Goal: Transaction & Acquisition: Book appointment/travel/reservation

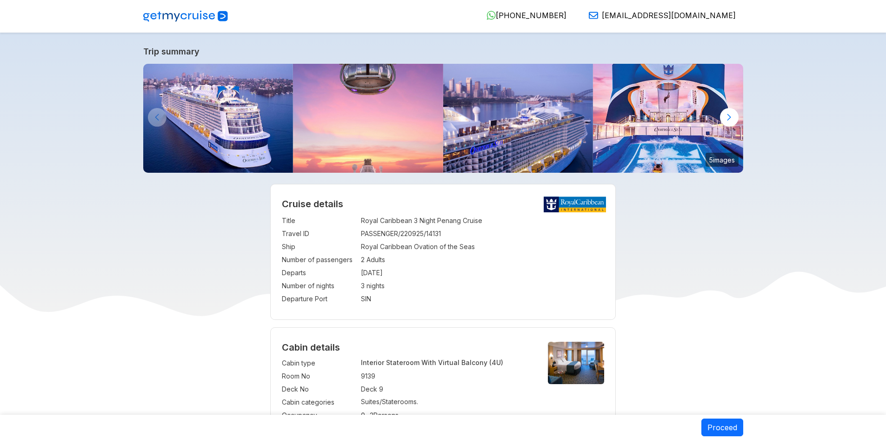
select select "**"
select select "*"
click at [485, 128] on img at bounding box center [518, 118] width 150 height 109
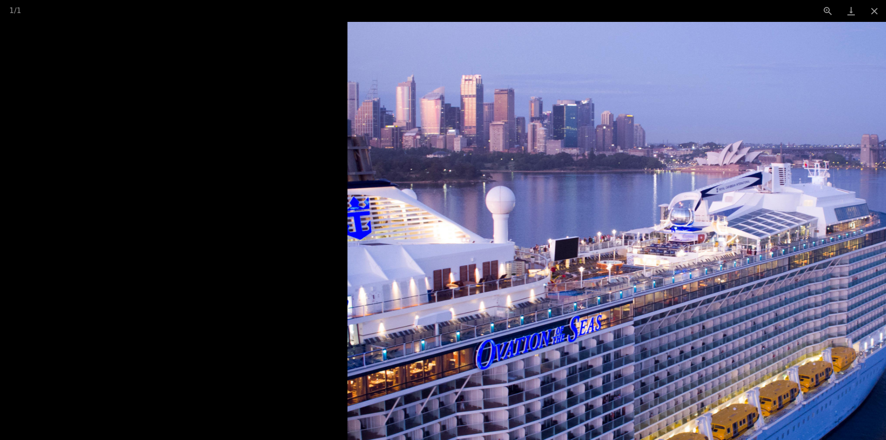
drag, startPoint x: 389, startPoint y: 169, endPoint x: 624, endPoint y: 113, distance: 240.9
click at [624, 113] on img at bounding box center [661, 231] width 627 height 418
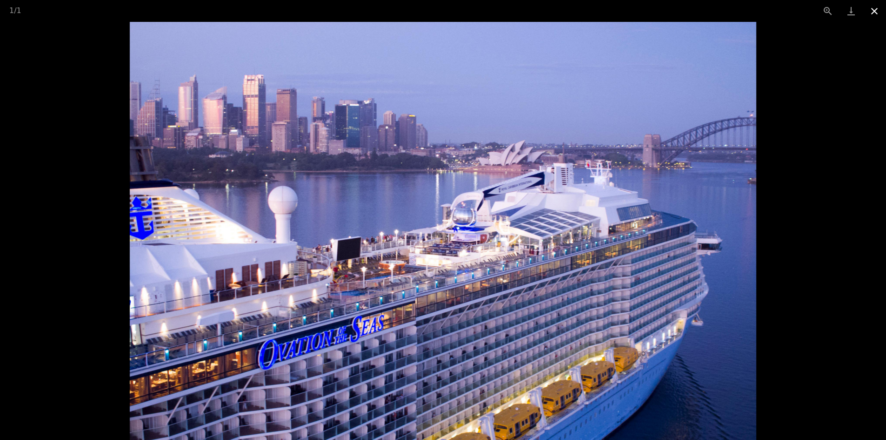
click at [876, 7] on button "Close gallery" at bounding box center [874, 11] width 23 height 22
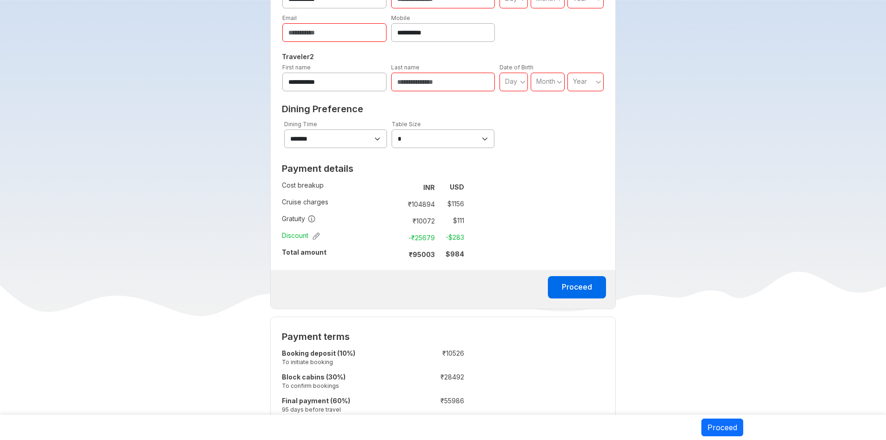
scroll to position [558, 0]
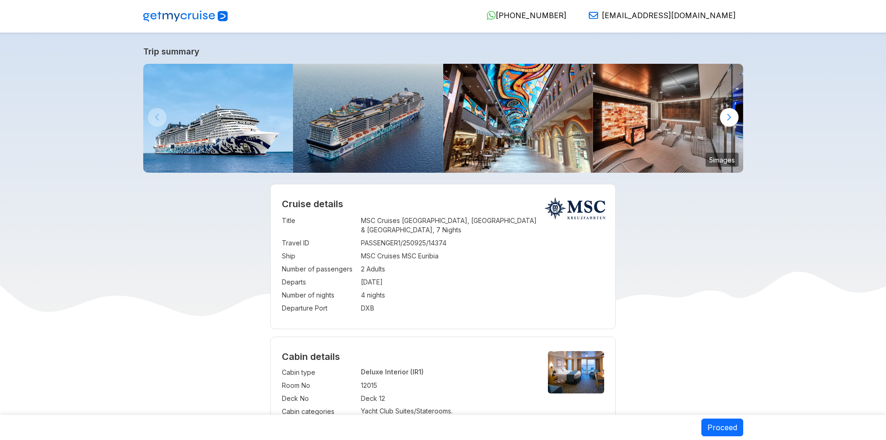
select select "**"
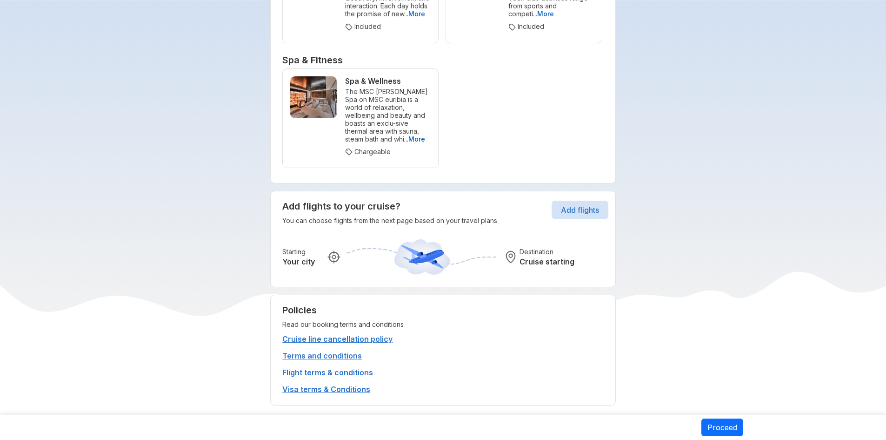
scroll to position [5165, 0]
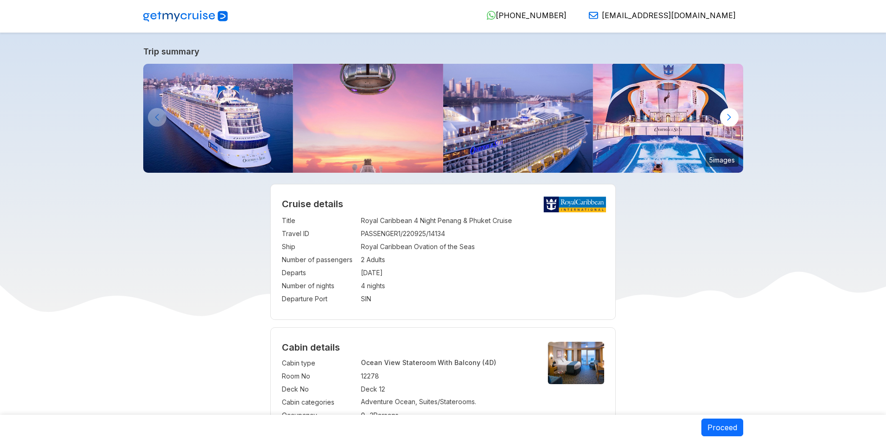
select select "**"
select select "*"
drag, startPoint x: 388, startPoint y: 260, endPoint x: 350, endPoint y: 259, distance: 37.7
click at [350, 259] on tr "Number of passengers : 2 Adults" at bounding box center [443, 259] width 322 height 13
drag, startPoint x: 383, startPoint y: 286, endPoint x: 340, endPoint y: 286, distance: 43.7
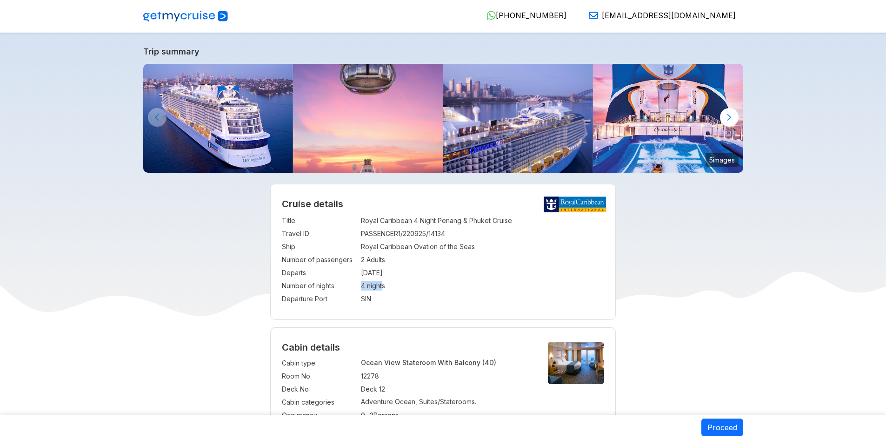
click at [340, 286] on tr "Number of nights : 4 nights" at bounding box center [443, 285] width 322 height 13
click at [406, 295] on td "SIN" at bounding box center [482, 298] width 243 height 13
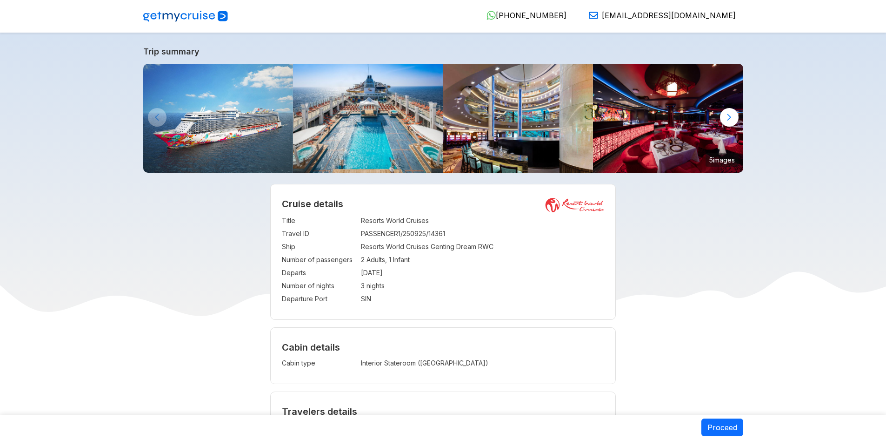
click at [431, 131] on img at bounding box center [368, 118] width 150 height 109
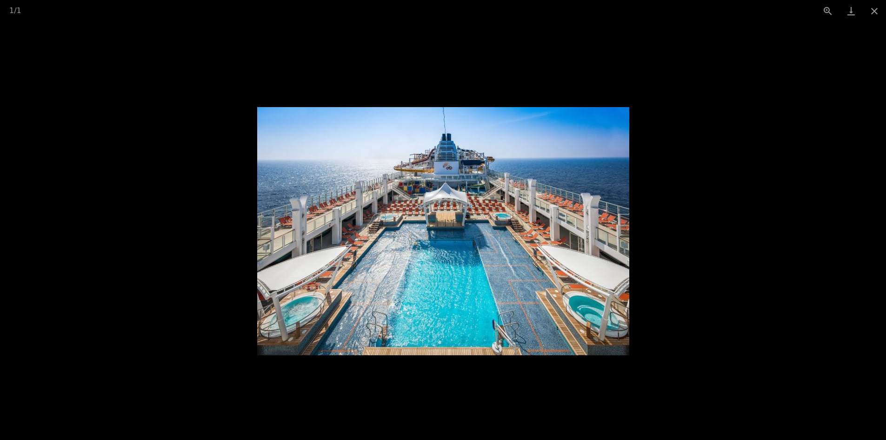
click at [769, 277] on picture at bounding box center [443, 231] width 886 height 418
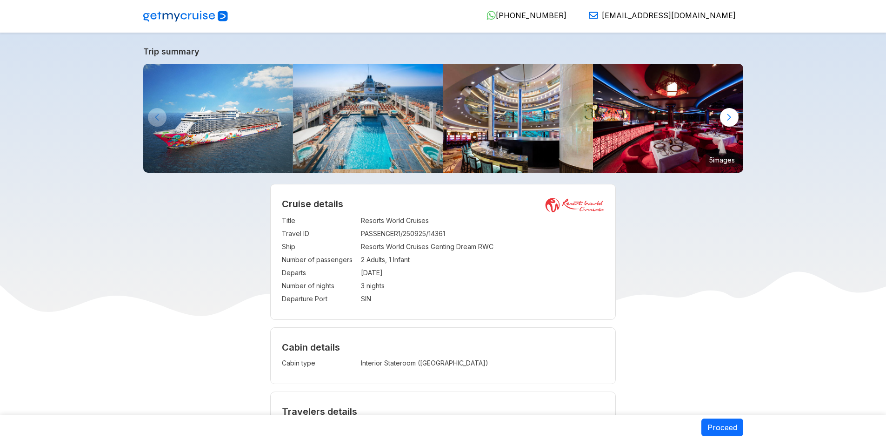
click at [547, 145] on img at bounding box center [518, 118] width 150 height 109
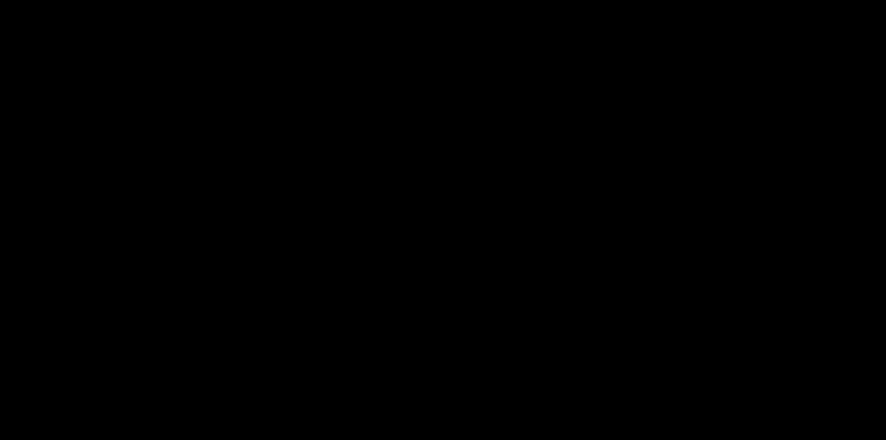
click at [547, 145] on picture at bounding box center [443, 231] width 886 height 418
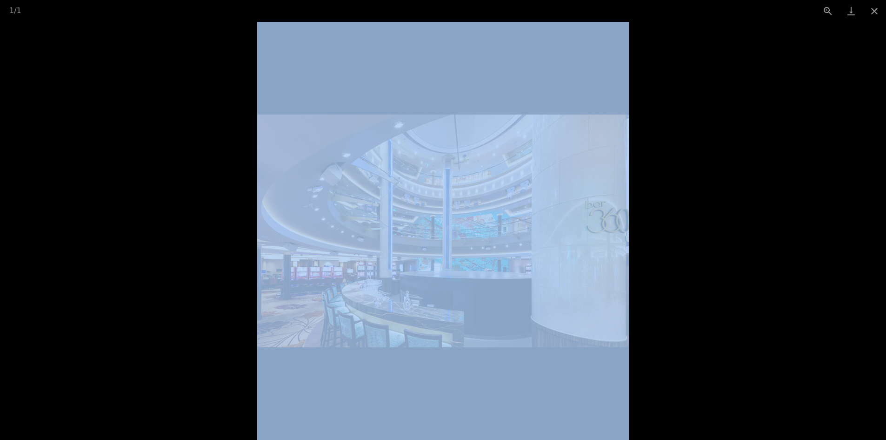
click at [622, 261] on img at bounding box center [443, 230] width 372 height 233
click at [875, 239] on picture at bounding box center [443, 231] width 886 height 418
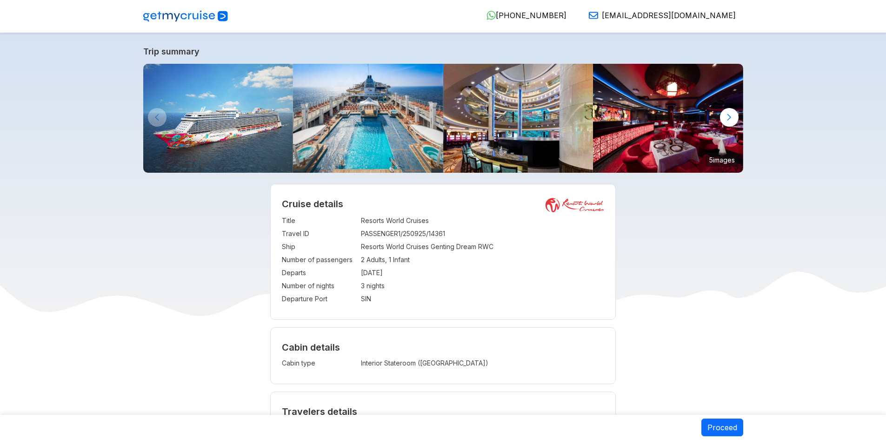
click at [875, 239] on picture at bounding box center [443, 231] width 886 height 418
click at [691, 112] on img at bounding box center [668, 118] width 150 height 109
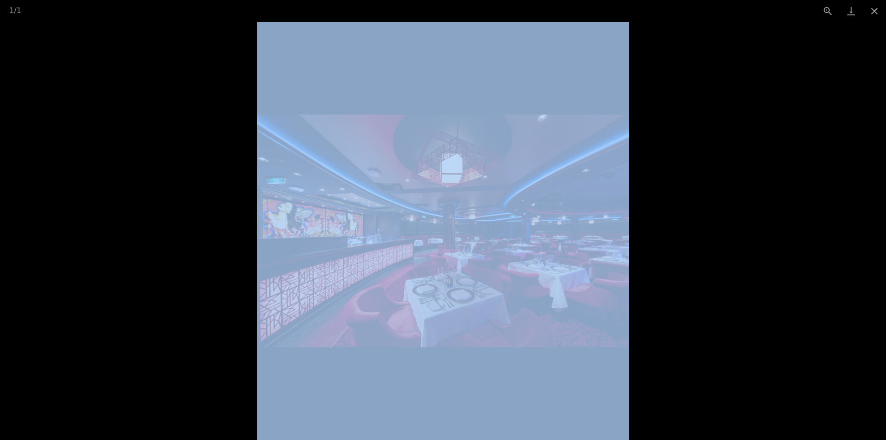
click at [763, 249] on picture at bounding box center [443, 231] width 886 height 418
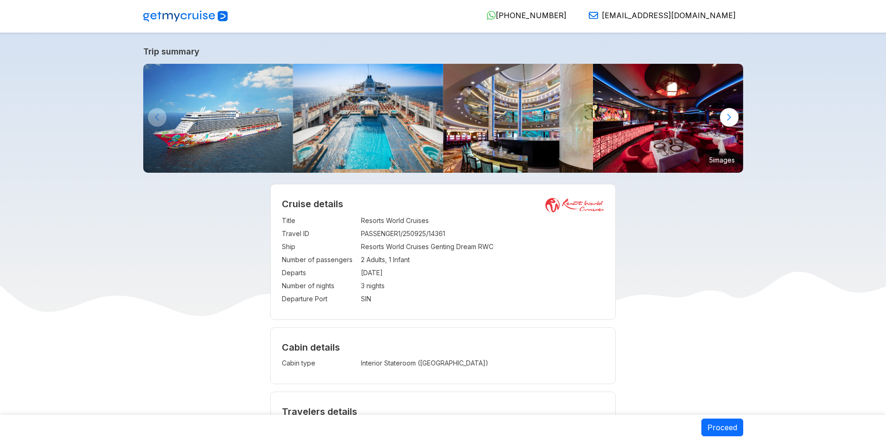
click at [763, 249] on picture at bounding box center [443, 231] width 886 height 418
click at [239, 89] on img at bounding box center [218, 118] width 150 height 109
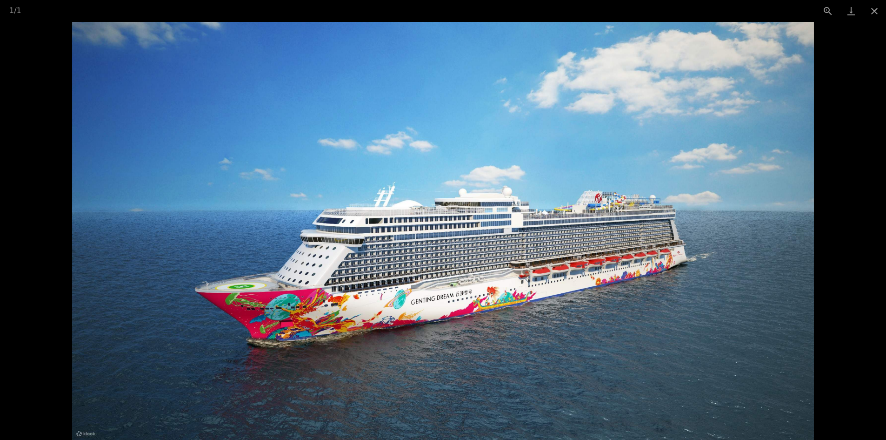
click at [804, 187] on img at bounding box center [443, 231] width 743 height 418
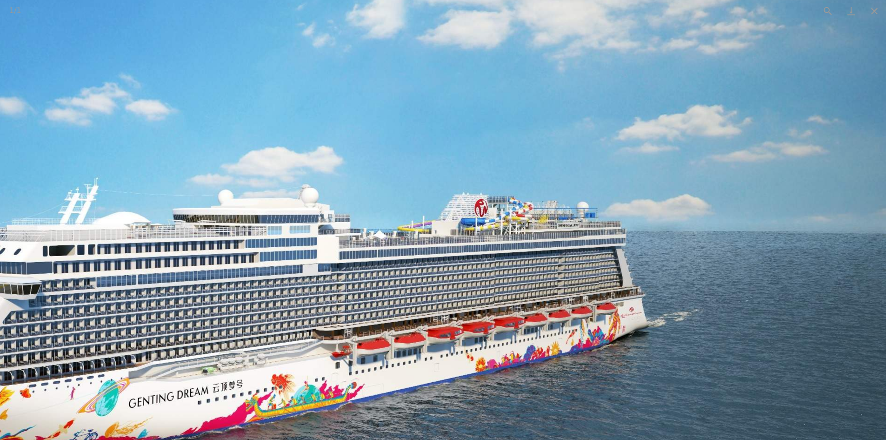
click at [804, 187] on img at bounding box center [188, 270] width 1396 height 786
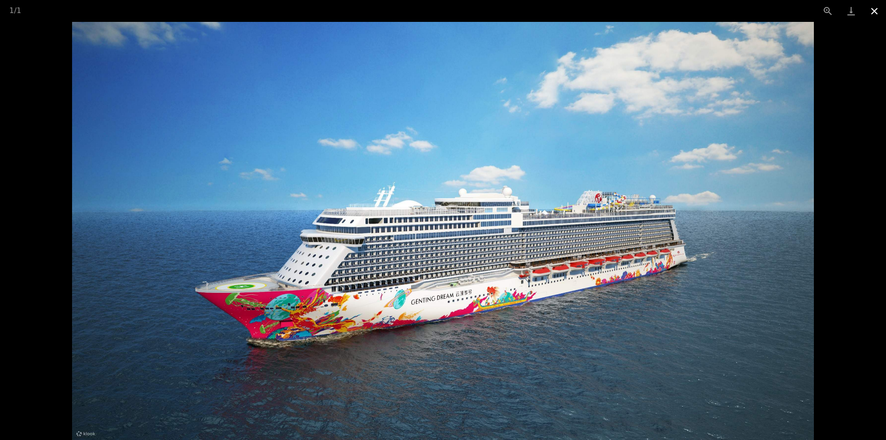
click at [880, 13] on button "Close gallery" at bounding box center [874, 11] width 23 height 22
